Goal: Information Seeking & Learning: Understand process/instructions

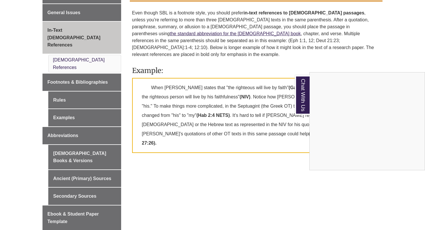
scroll to position [163, 0]
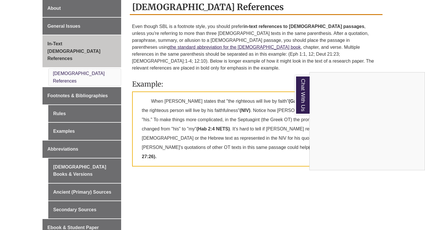
click at [73, 74] on div "Chat With Us" at bounding box center [212, 115] width 425 height 230
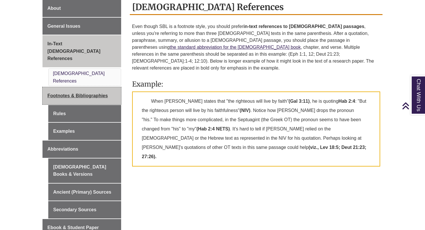
click at [98, 93] on span "Footnotes & Bibliographies" at bounding box center [77, 95] width 60 height 5
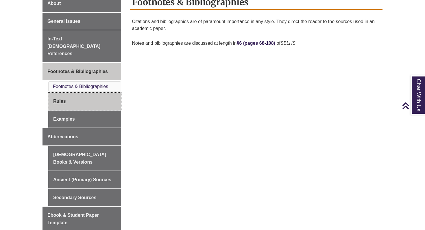
scroll to position [164, 0]
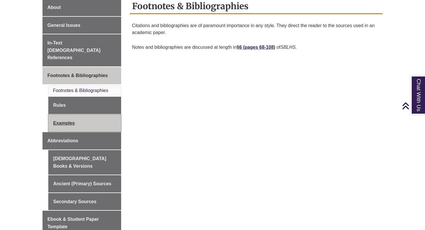
click at [66, 115] on link "Examples" at bounding box center [84, 123] width 73 height 17
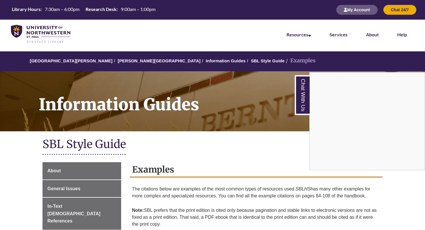
click at [65, 187] on div "Chat With Us" at bounding box center [212, 115] width 425 height 230
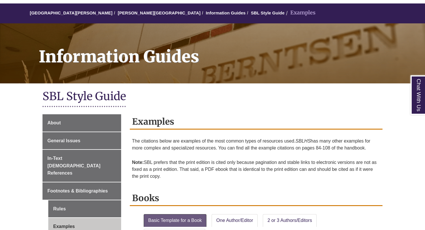
scroll to position [127, 0]
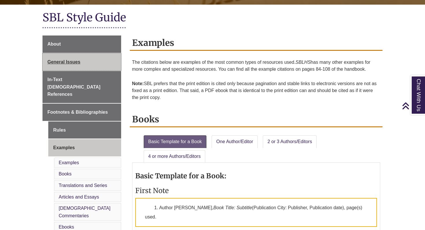
click at [73, 60] on span "General Issues" at bounding box center [63, 62] width 33 height 5
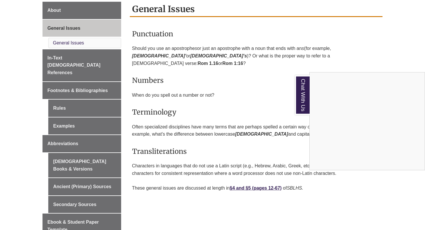
scroll to position [71, 0]
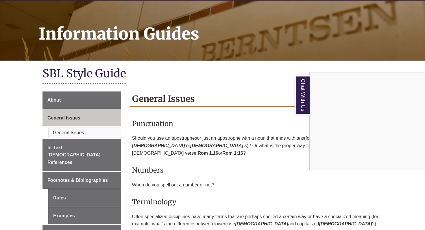
click at [59, 100] on div "Chat With Us" at bounding box center [212, 115] width 425 height 230
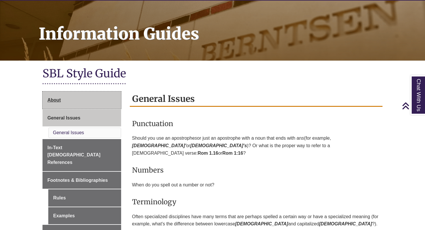
click at [58, 100] on span "About" at bounding box center [53, 100] width 13 height 5
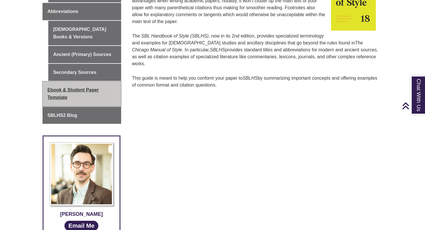
scroll to position [344, 0]
